Goal: Use online tool/utility: Utilize a website feature to perform a specific function

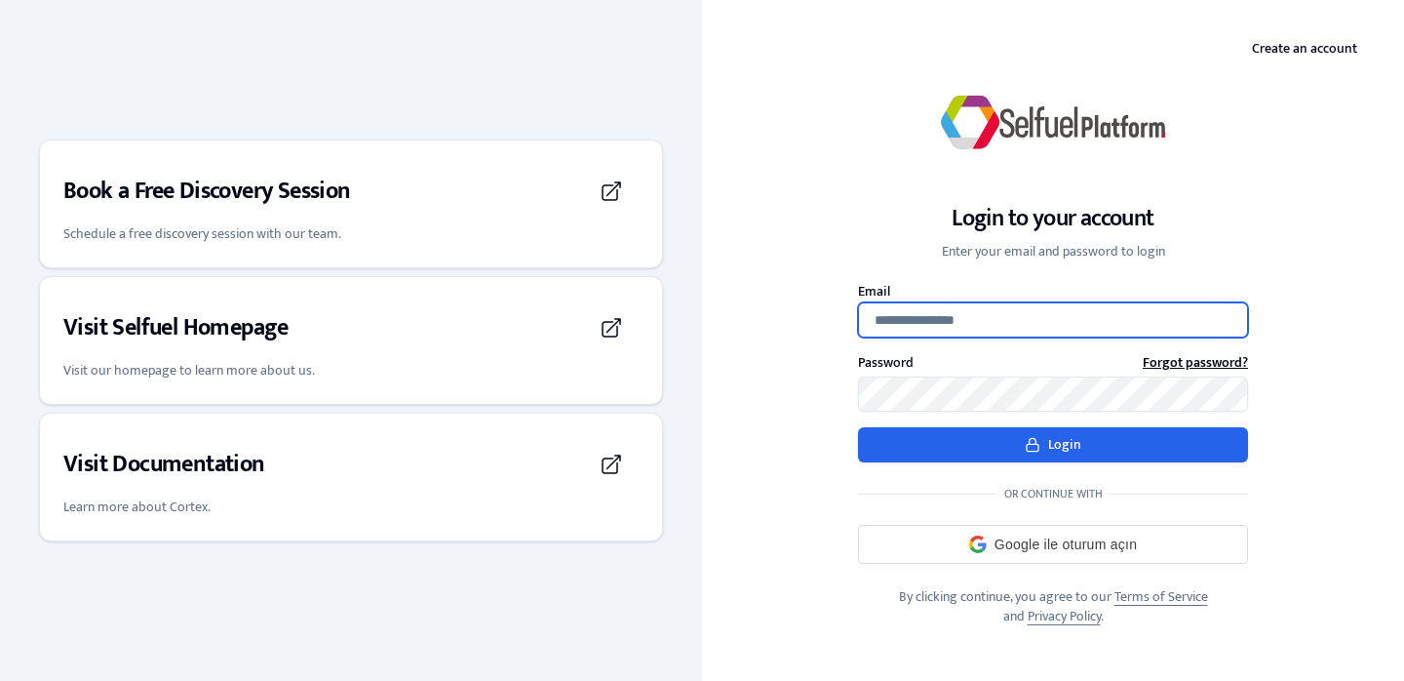
click at [944, 322] on input "Email" at bounding box center [1053, 319] width 390 height 35
click at [1021, 315] on input "**********" at bounding box center [1053, 319] width 390 height 35
type input "**********"
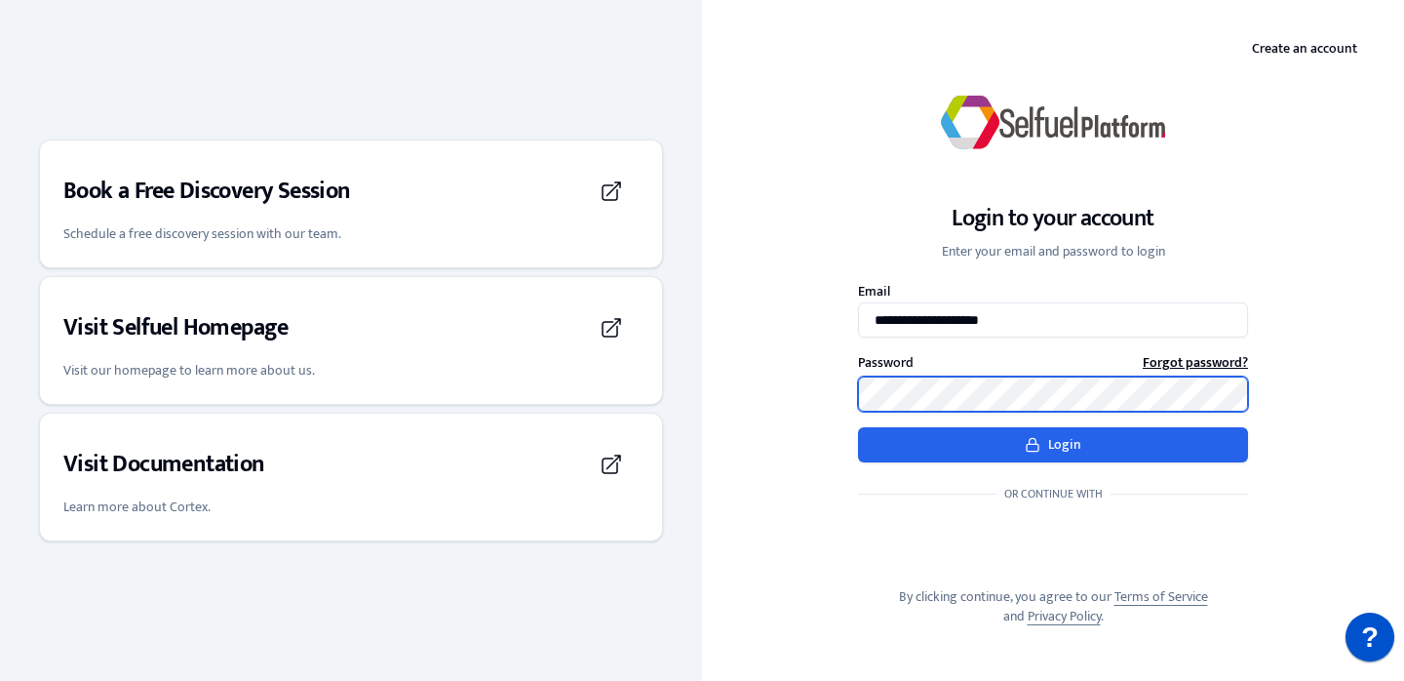
click at [858, 427] on button "Login" at bounding box center [1053, 444] width 390 height 35
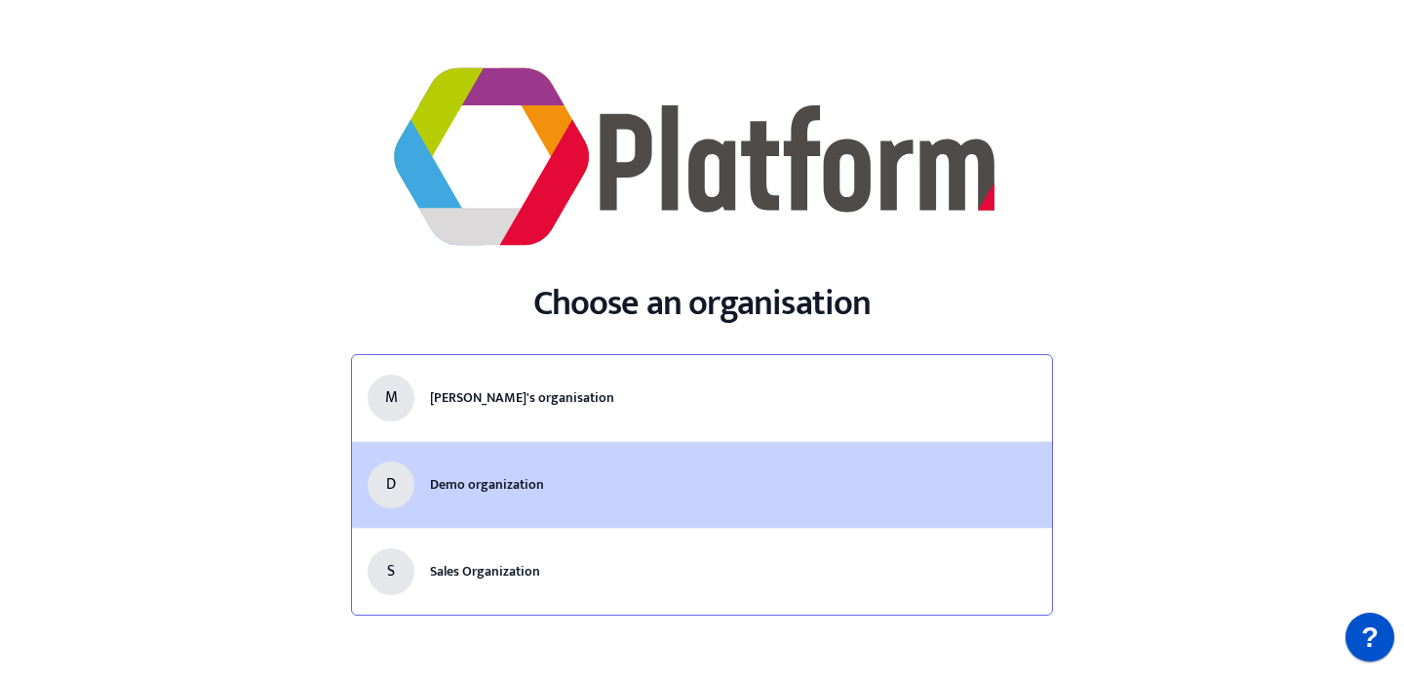
click at [527, 492] on span "Demo organization" at bounding box center [487, 484] width 114 height 22
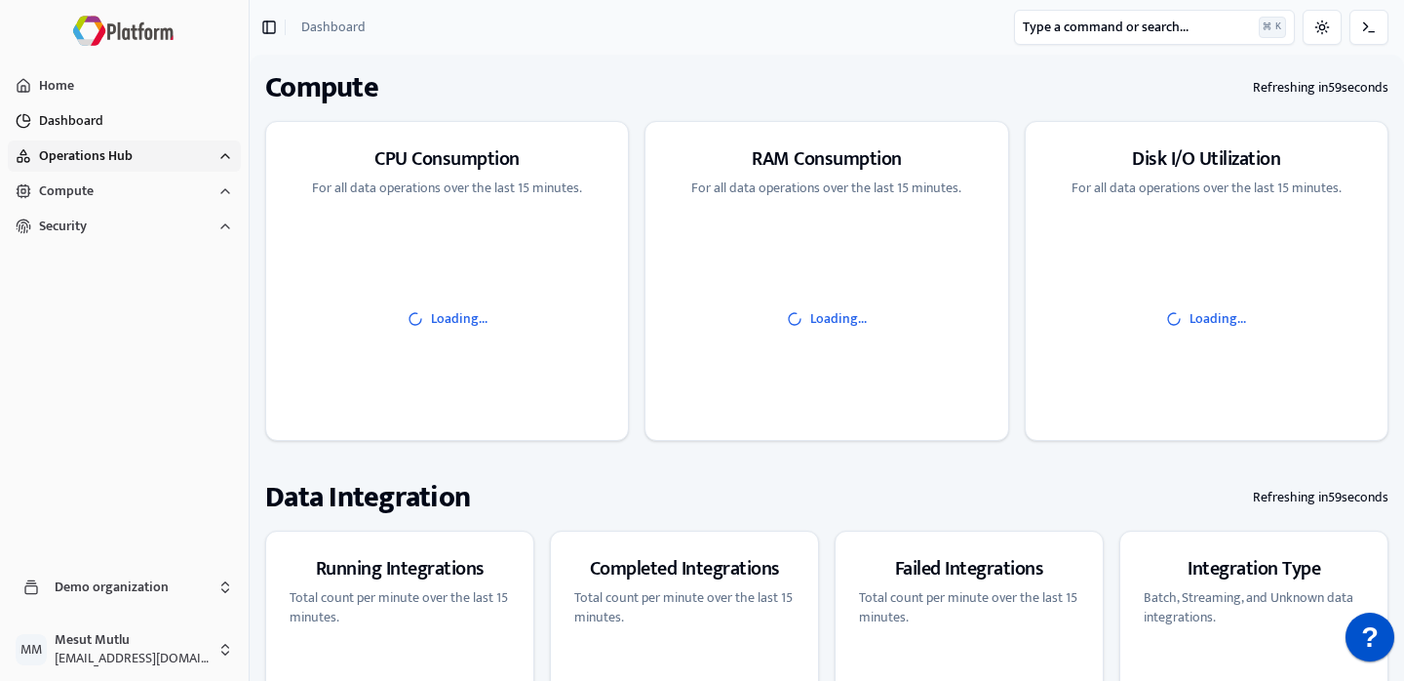
click at [121, 159] on span "Operations Hub" at bounding box center [86, 156] width 94 height 20
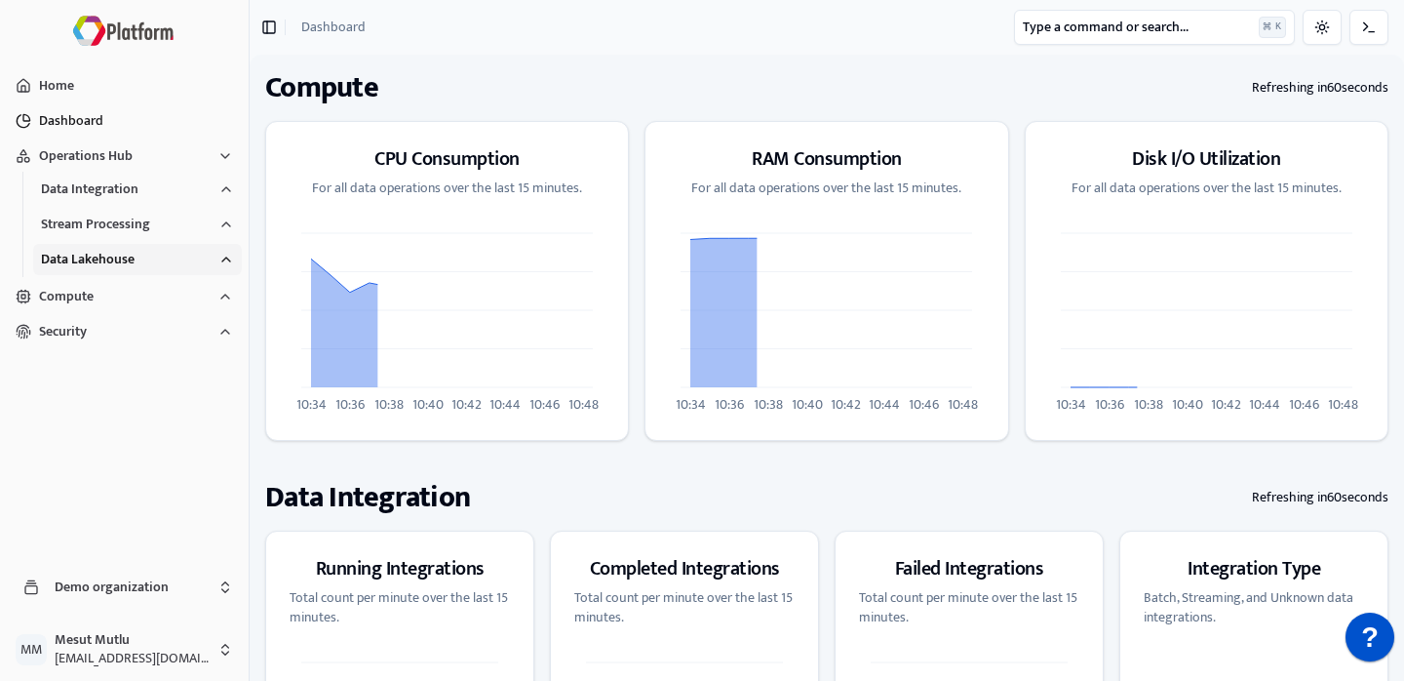
click at [110, 255] on span "Data Lakehouse" at bounding box center [88, 260] width 94 height 20
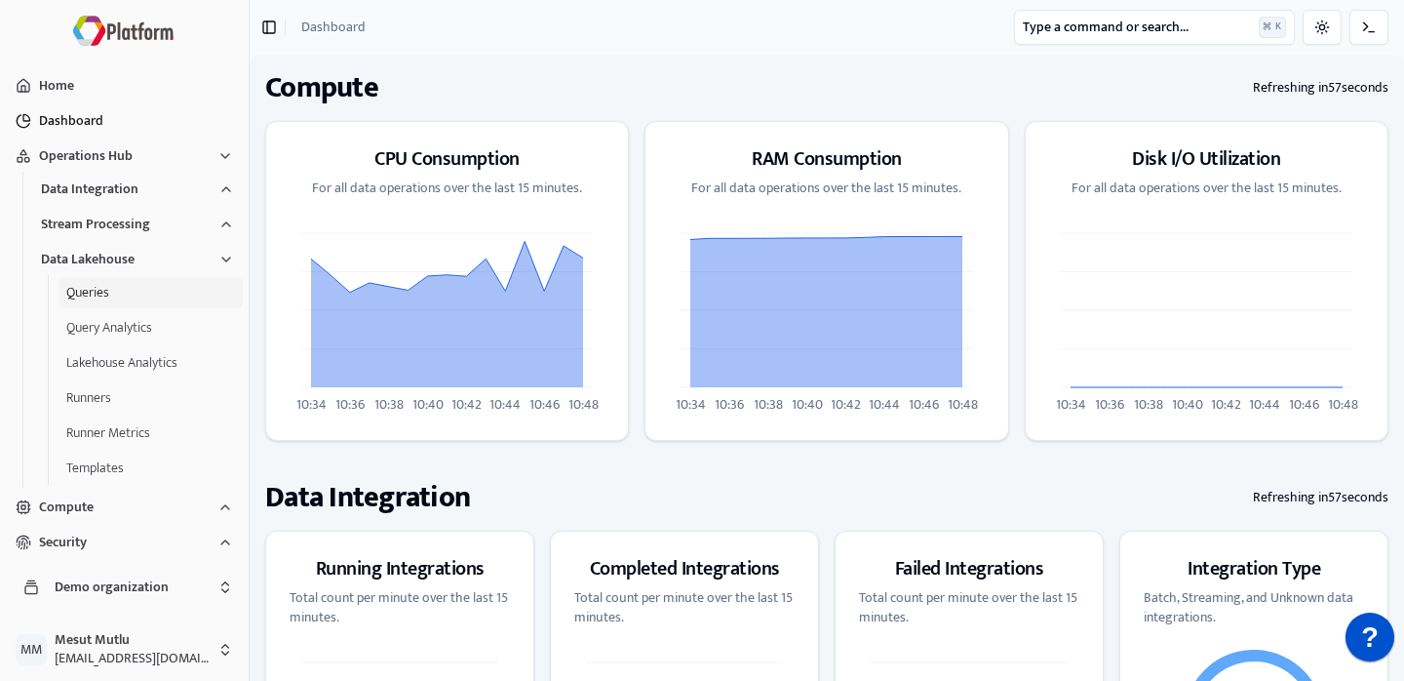
click at [105, 293] on button "Queries" at bounding box center [151, 292] width 184 height 31
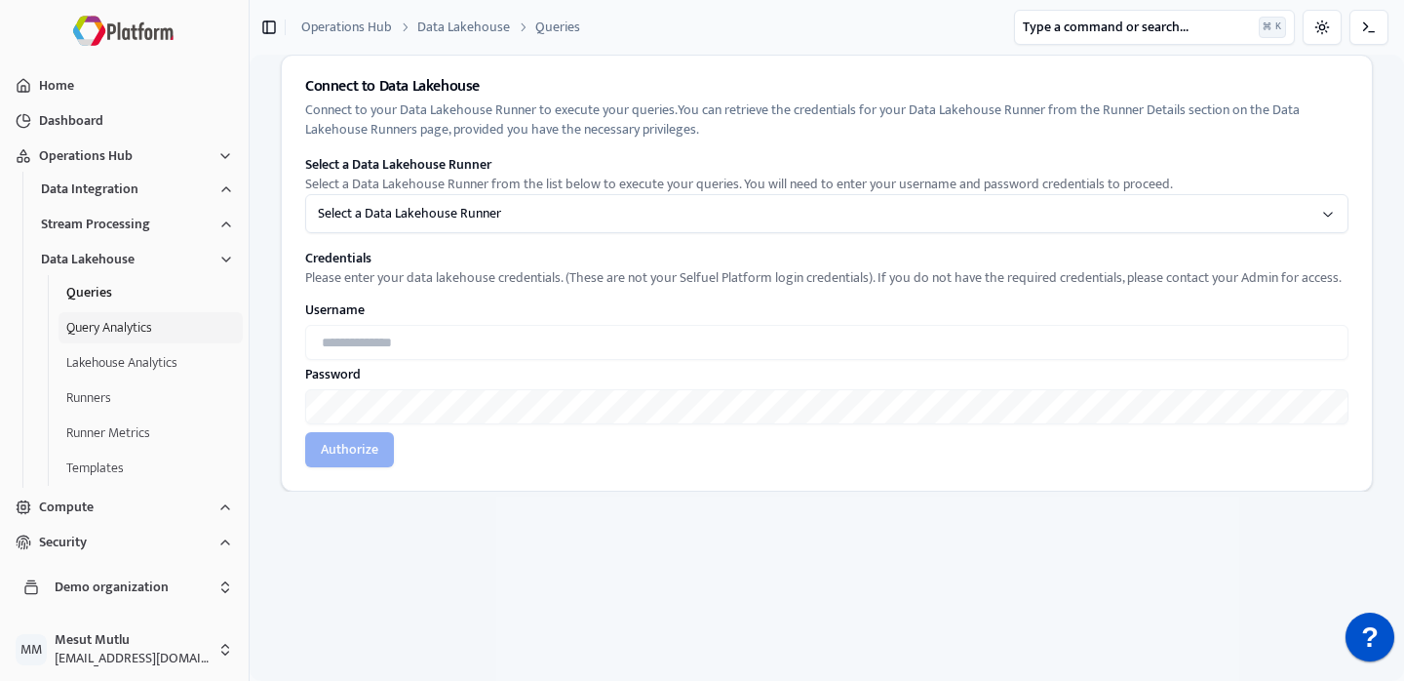
click at [127, 316] on button "Query Analytics" at bounding box center [151, 327] width 184 height 31
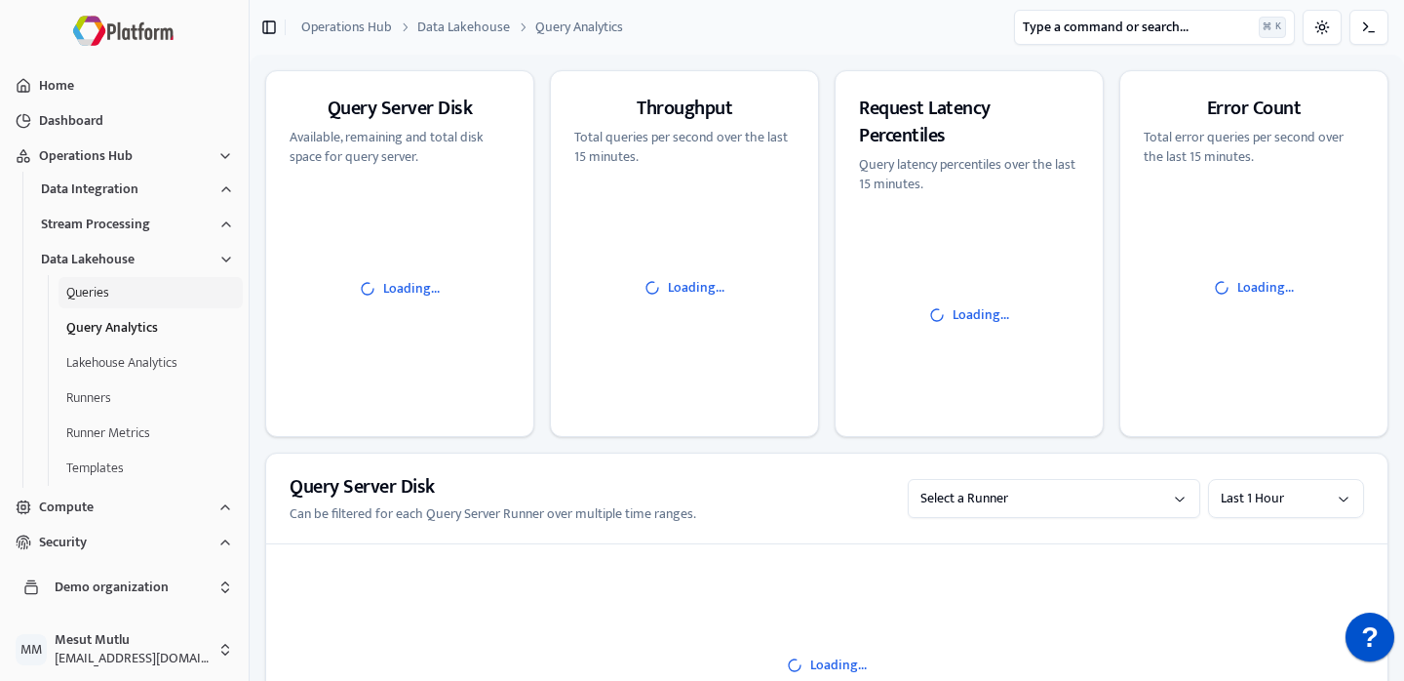
click at [121, 287] on button "Queries" at bounding box center [151, 292] width 184 height 31
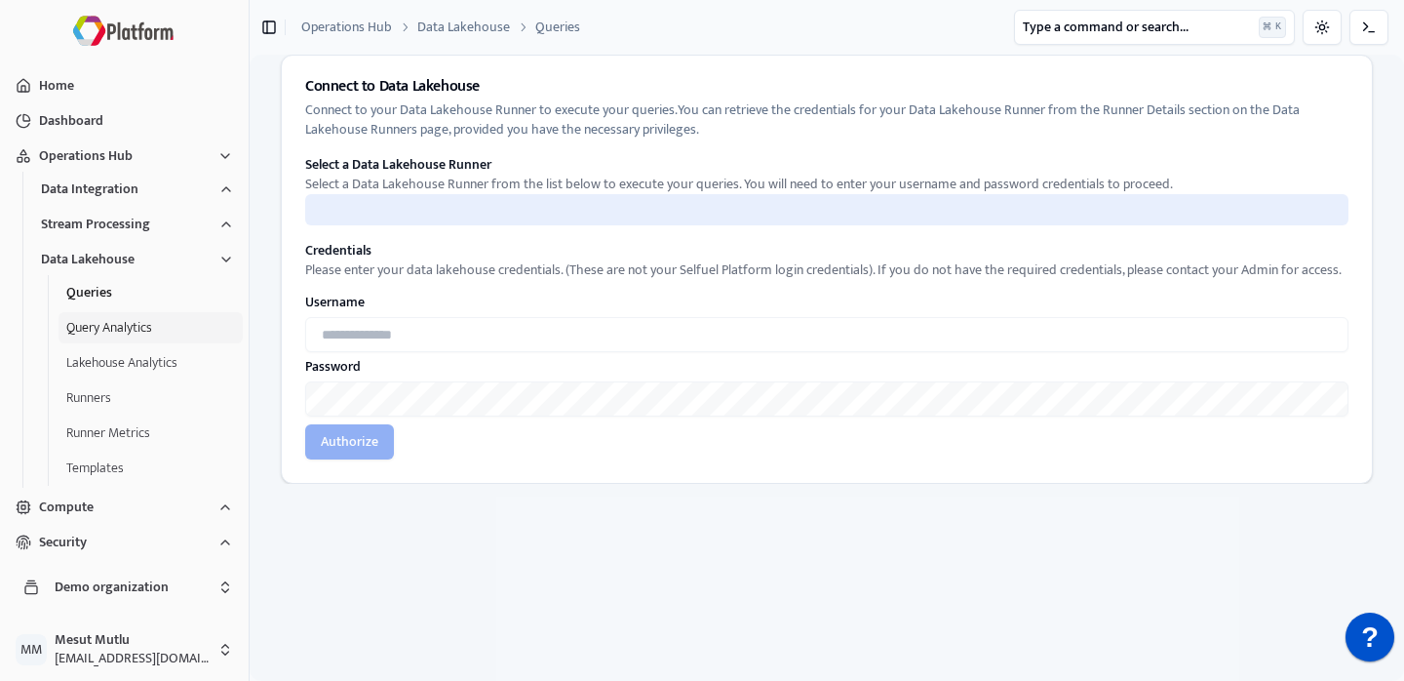
click at [120, 327] on button "Query Analytics" at bounding box center [151, 327] width 184 height 31
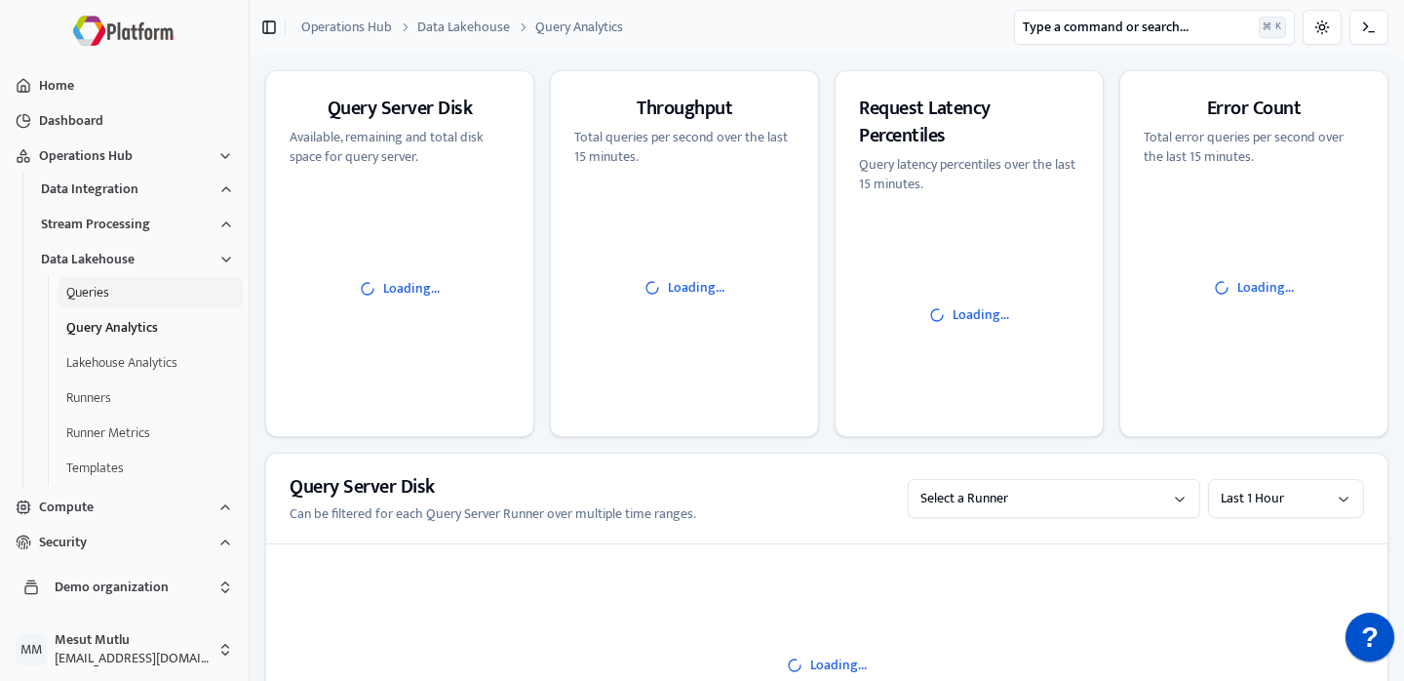
click at [120, 305] on button "Queries" at bounding box center [151, 292] width 184 height 31
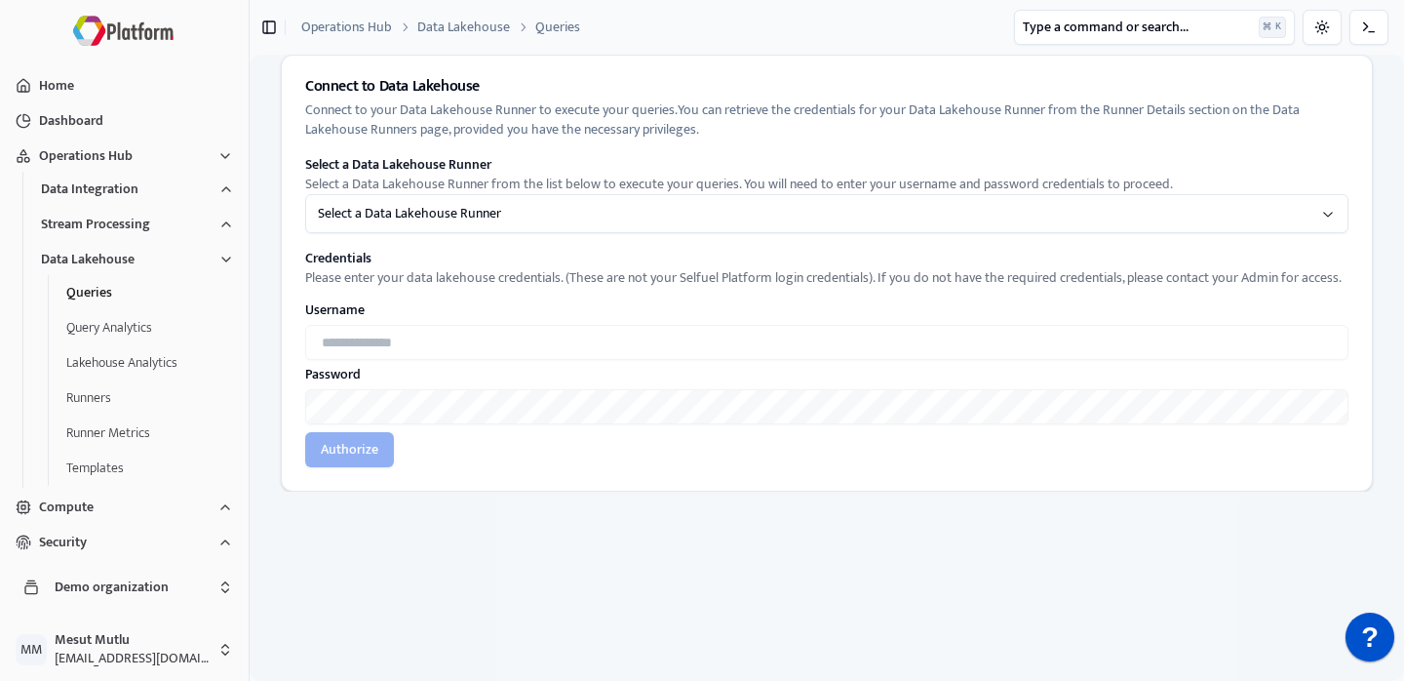
click at [483, 218] on html "Home Dashboard Operations Hub Data Integration Stream Processing Data Lakehouse…" at bounding box center [702, 340] width 1404 height 681
click at [116, 398] on button "Runners" at bounding box center [151, 397] width 184 height 31
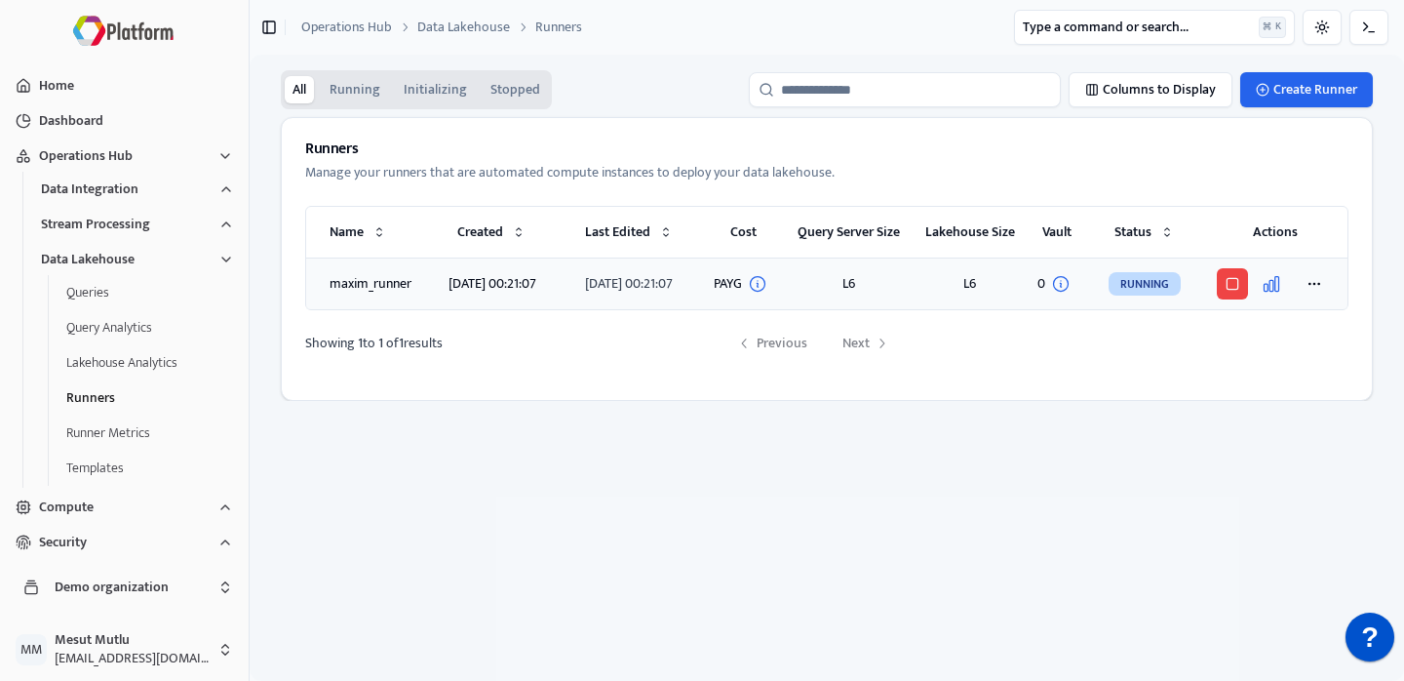
click at [1276, 281] on icon "button" at bounding box center [1272, 284] width 15 height 15
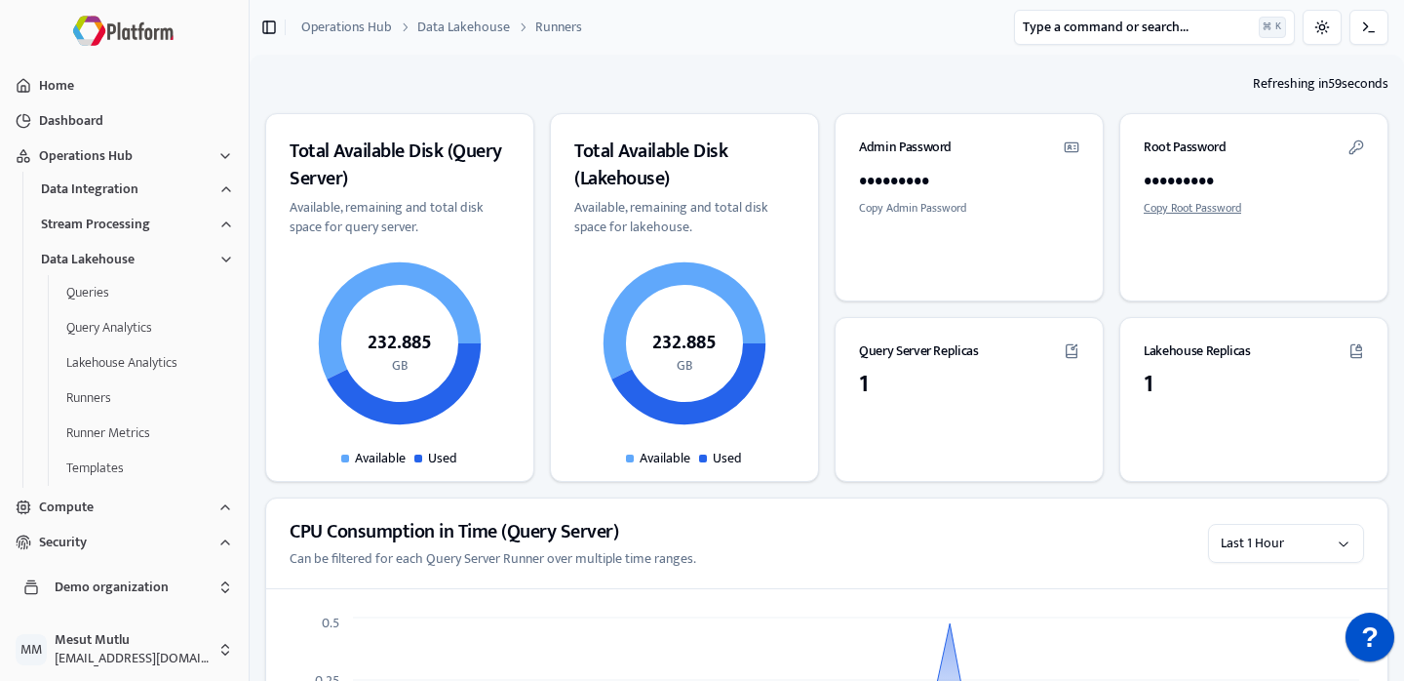
click at [1182, 210] on button "Copy Root Password" at bounding box center [1193, 208] width 98 height 16
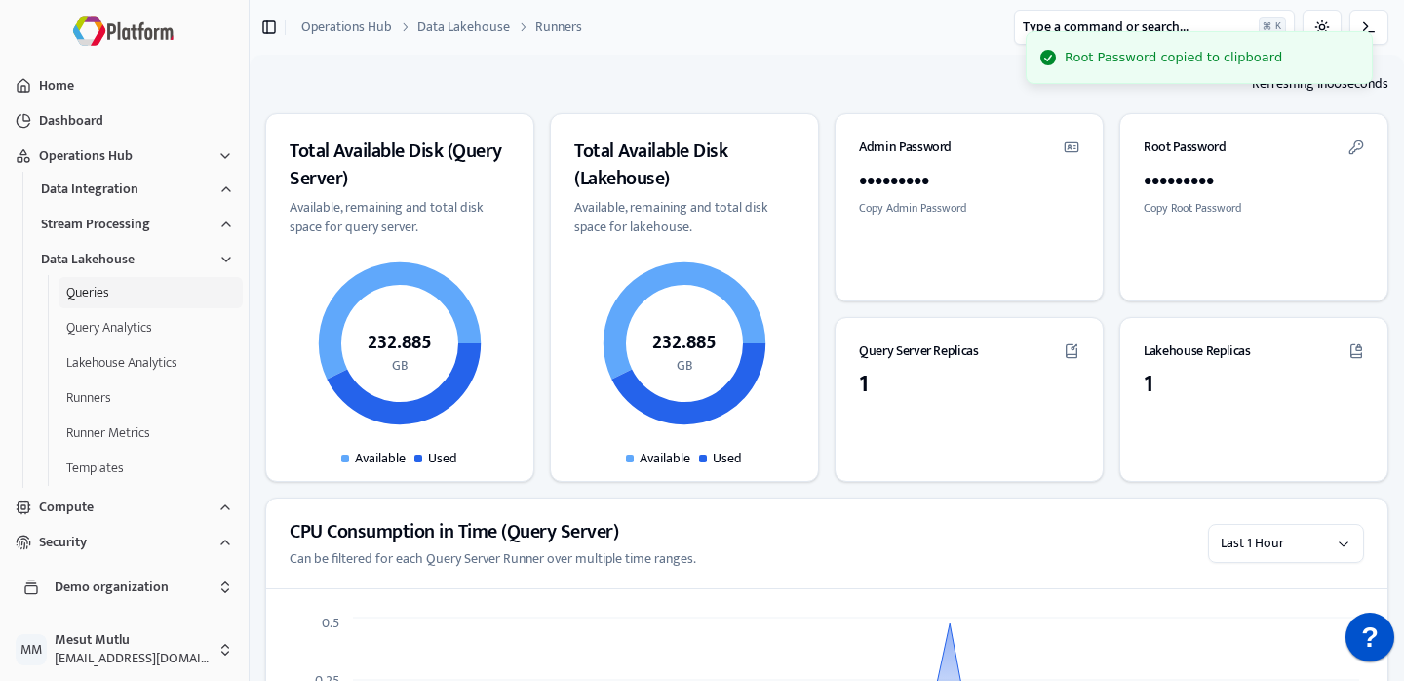
click at [115, 289] on button "Queries" at bounding box center [151, 292] width 184 height 31
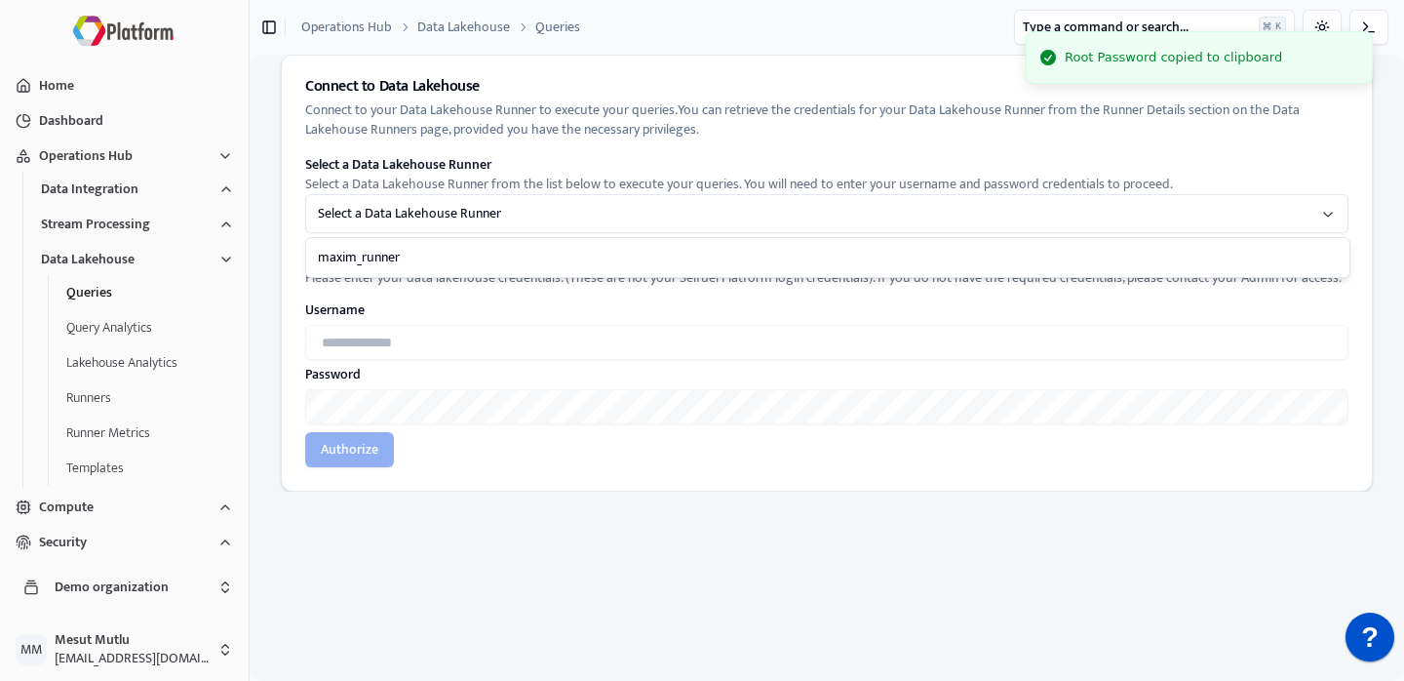
click at [501, 223] on html "Root Password copied to clipboard Home Dashboard Operations Hub Data Integratio…" at bounding box center [702, 340] width 1404 height 681
click at [479, 371] on label "Password" at bounding box center [826, 375] width 1043 height 14
click at [489, 318] on div "Username" at bounding box center [826, 331] width 1043 height 57
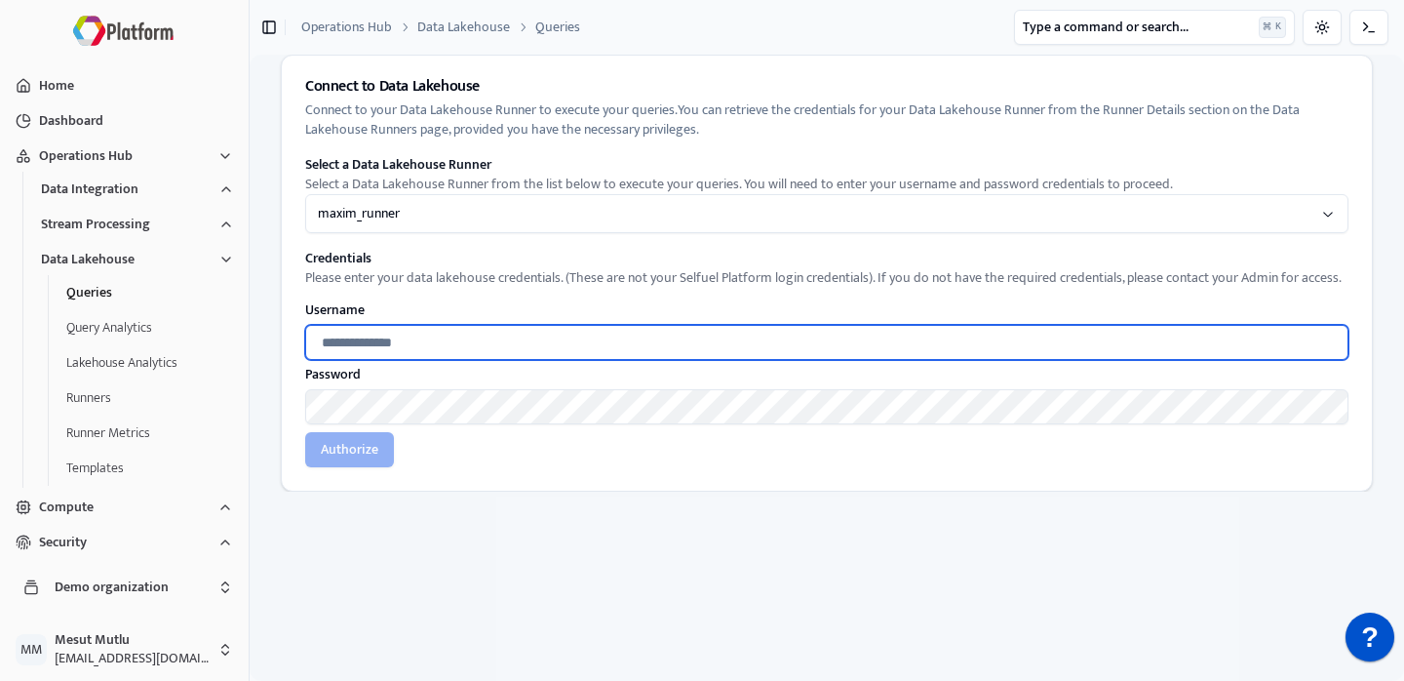
click at [490, 351] on input "text" at bounding box center [826, 342] width 1043 height 35
type input "****"
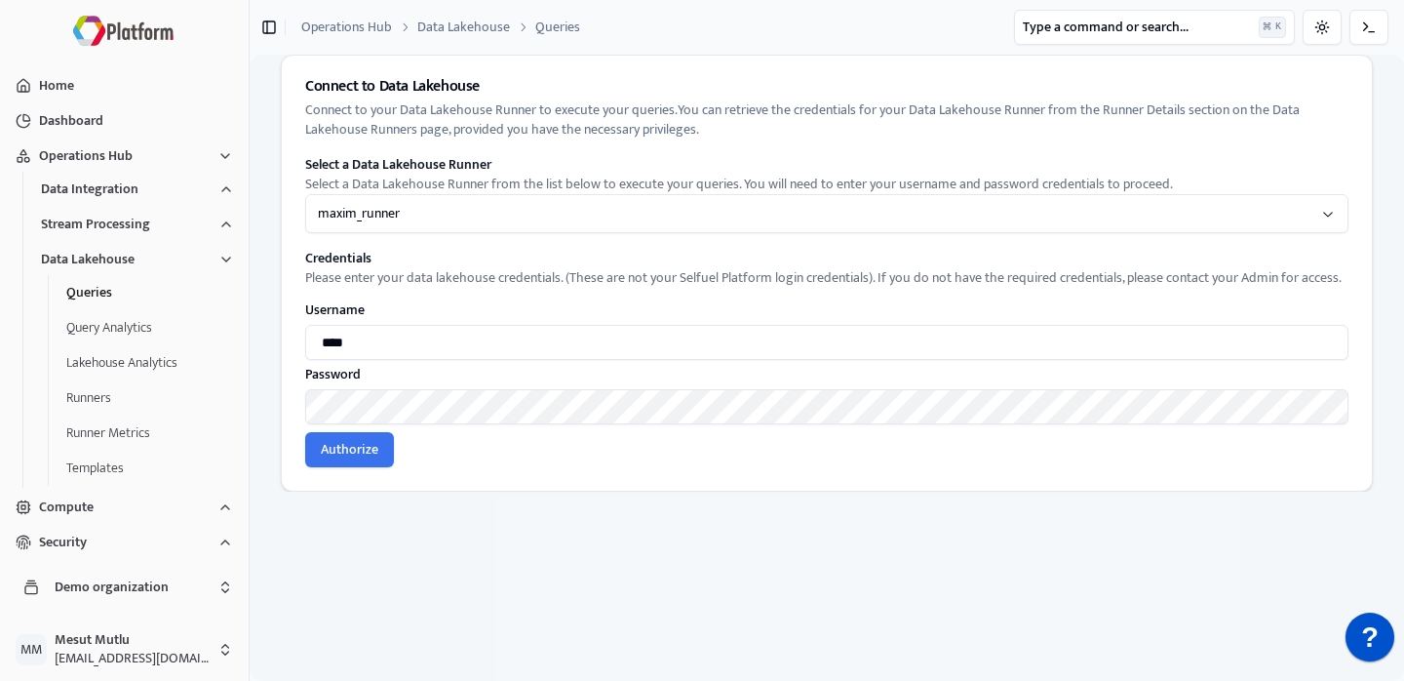
click at [353, 444] on button "Authorize" at bounding box center [349, 449] width 89 height 35
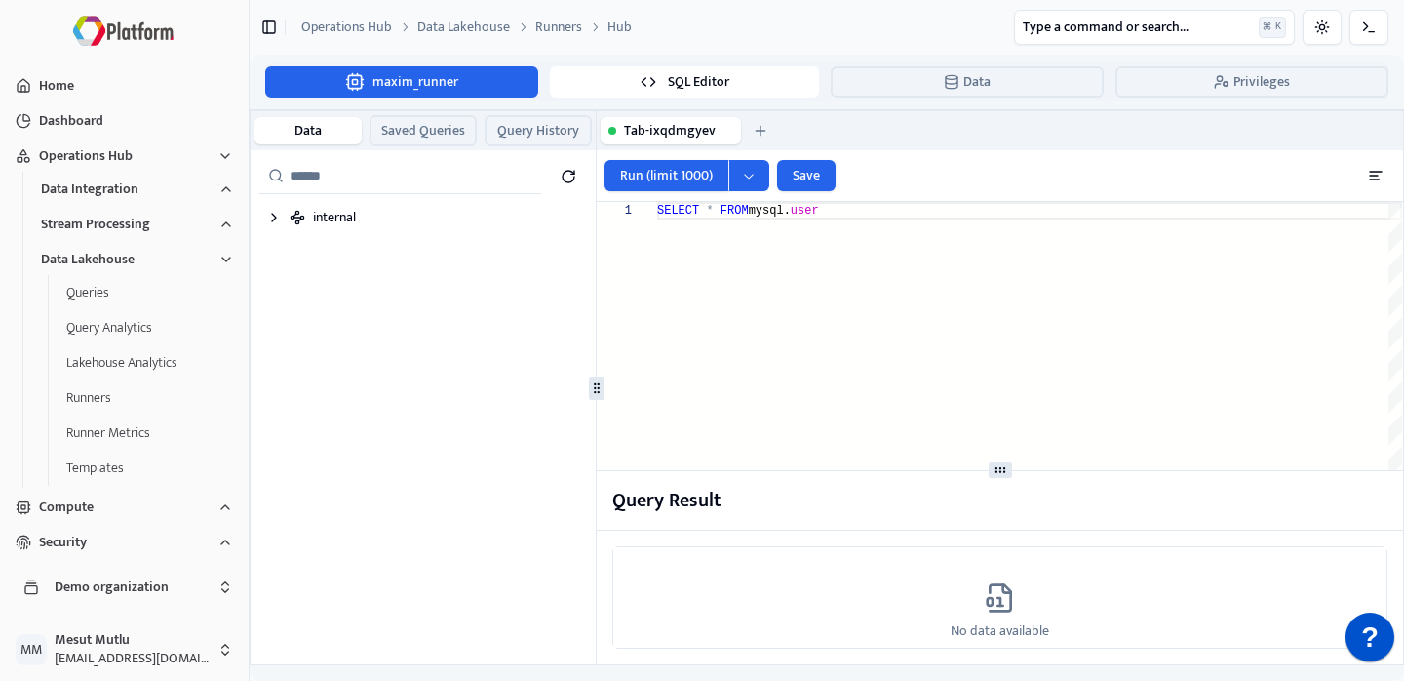
click at [847, 201] on div "Run (limit 1000) Save" at bounding box center [1000, 176] width 806 height 52
click at [849, 207] on div "SELECT * FROM mysql. user" at bounding box center [1029, 406] width 745 height 408
type textarea "**********"
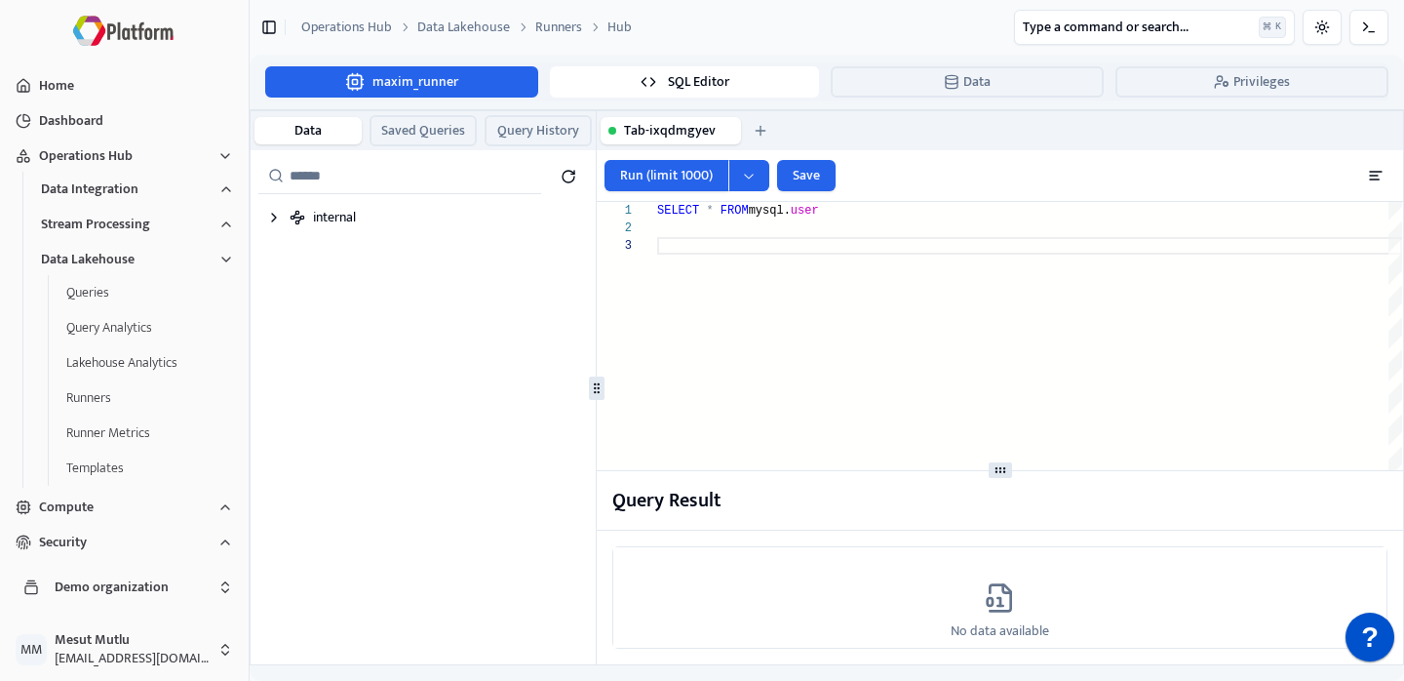
click at [277, 24] on header "Toggle Sidebar Operations Hub Data Lakehouse Runners Hub Type a command or sear…" at bounding box center [827, 27] width 1154 height 55
click at [268, 24] on icon at bounding box center [269, 27] width 16 height 23
